Goal: Task Accomplishment & Management: Manage account settings

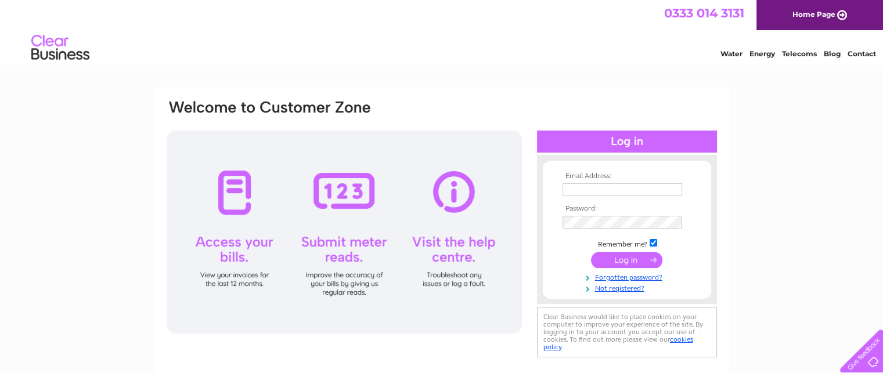
type input "[EMAIL_ADDRESS][DOMAIN_NAME]"
click at [620, 262] on input "submit" at bounding box center [626, 260] width 71 height 16
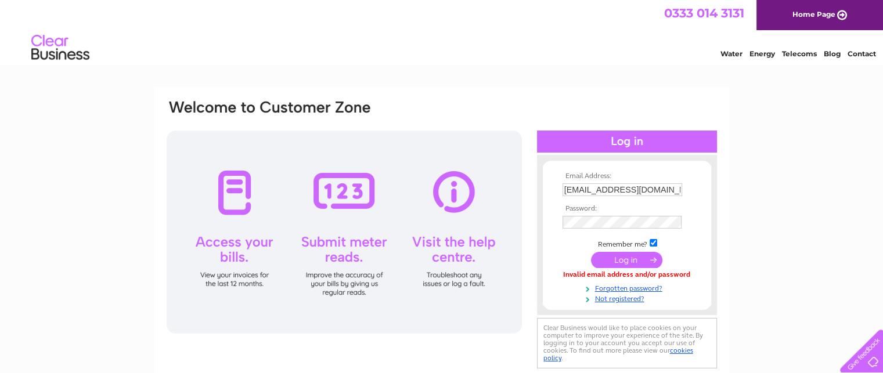
click at [772, 282] on div "Email Address: hdniscoed@yahoo.com Password:" at bounding box center [441, 348] width 883 height 523
